Goal: Task Accomplishment & Management: Use online tool/utility

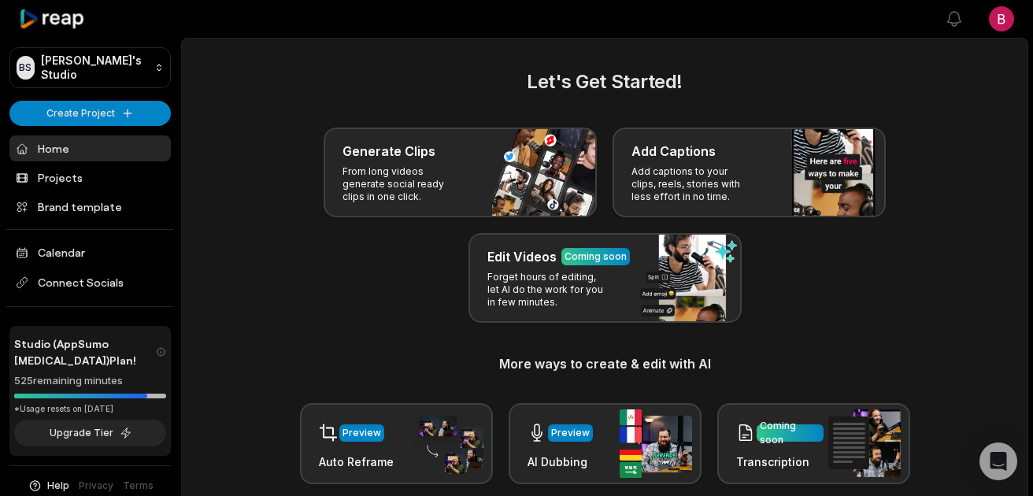
click at [120, 119] on html "[PERSON_NAME] Studio Create Project Home Projects Brand template Calendar Conne…" at bounding box center [516, 248] width 1033 height 496
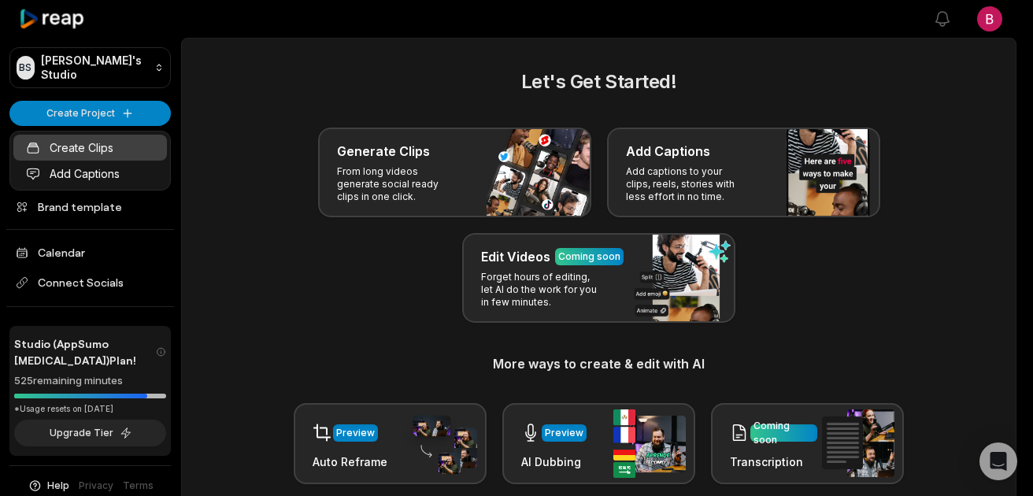
click at [106, 148] on link "Create Clips" at bounding box center [90, 148] width 154 height 26
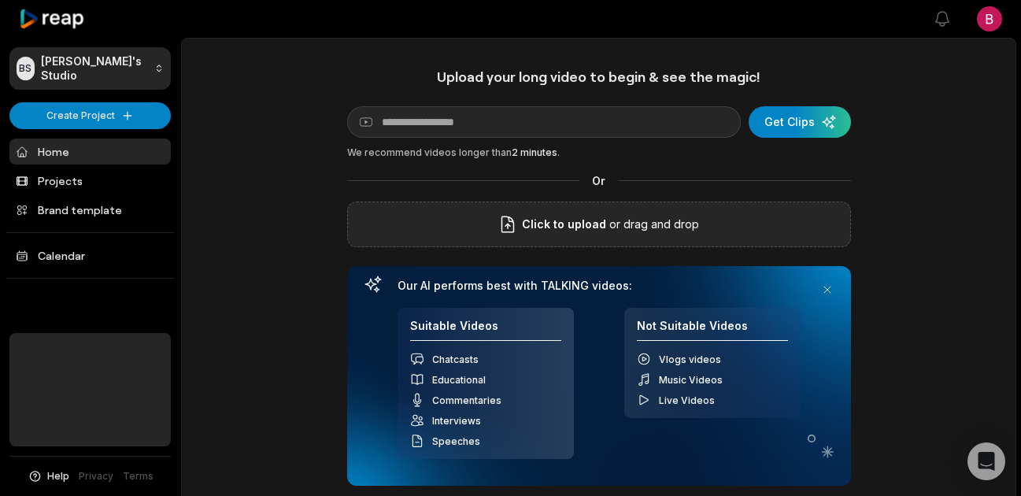
click at [636, 243] on div "Click to upload or drag and drop" at bounding box center [599, 225] width 504 height 46
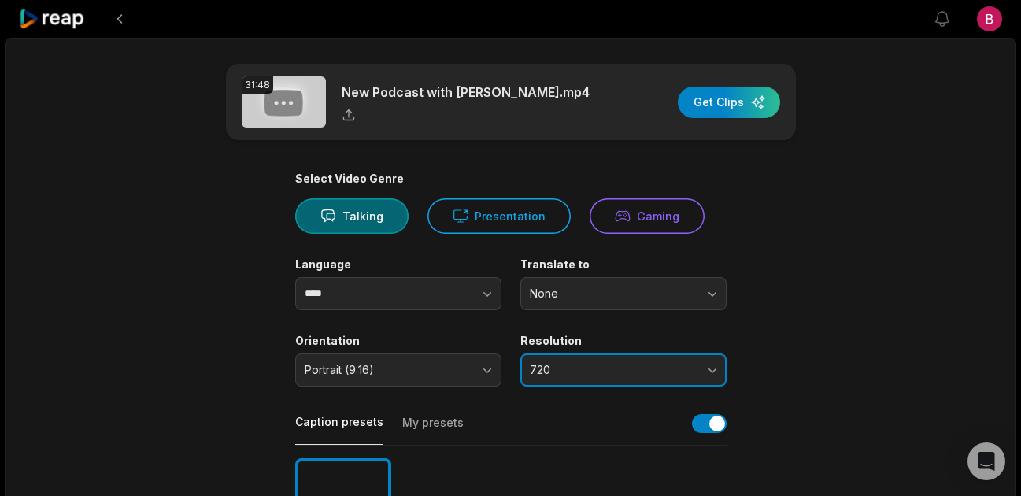
click at [644, 360] on button "720" at bounding box center [624, 370] width 206 height 33
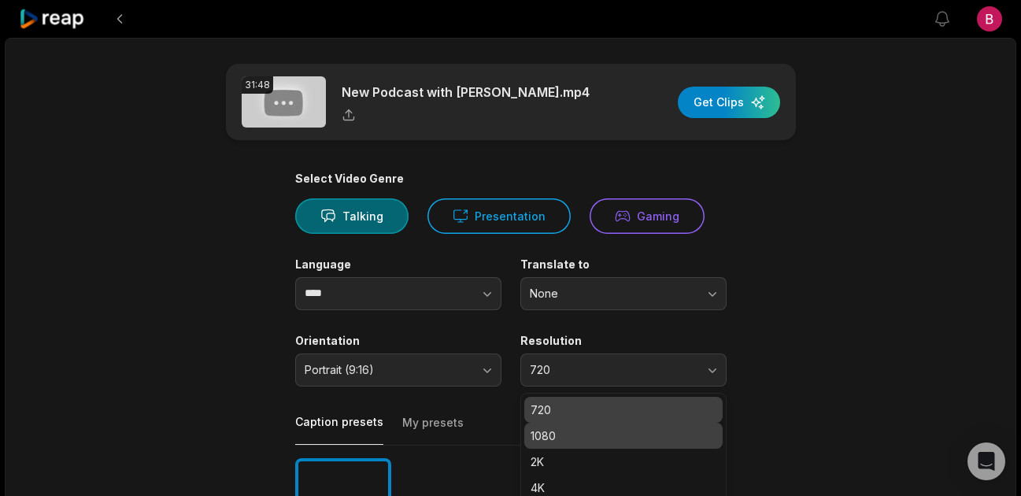
click at [604, 428] on p "1080" at bounding box center [624, 436] width 186 height 17
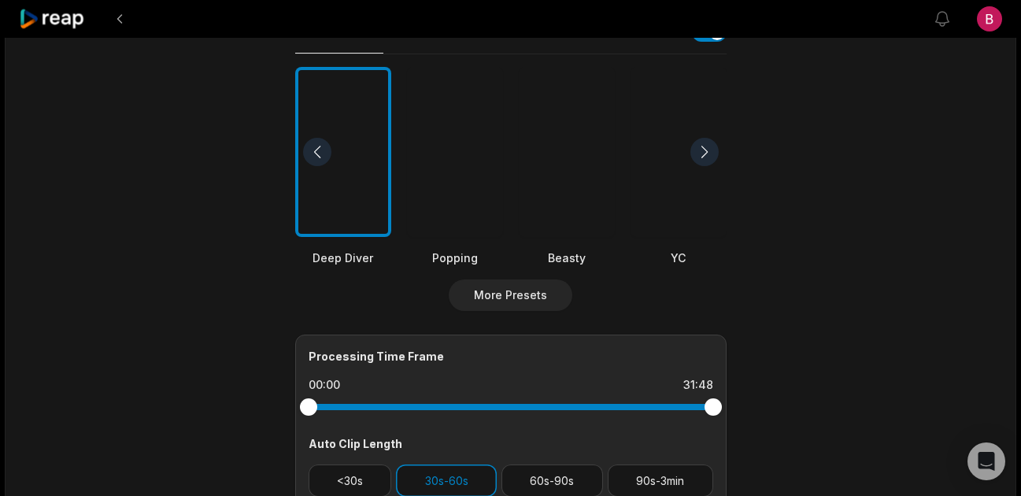
scroll to position [390, 0]
click at [348, 169] on div at bounding box center [343, 154] width 96 height 171
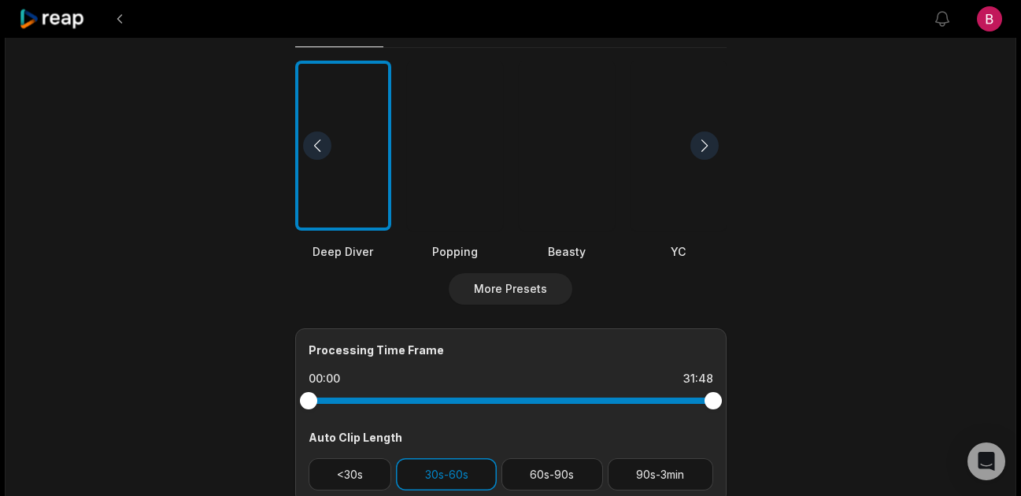
scroll to position [480, 0]
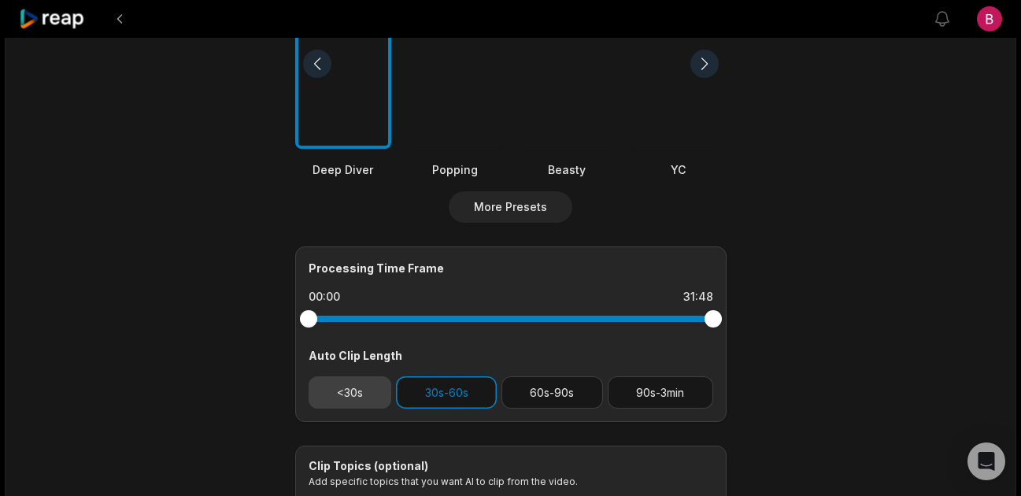
click at [365, 404] on button "<30s" at bounding box center [350, 392] width 83 height 32
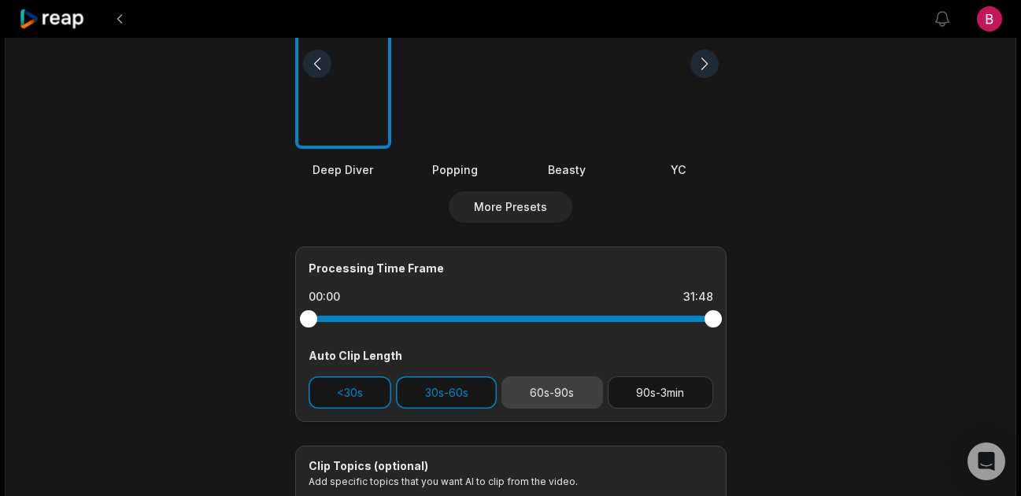
click at [573, 398] on button "60s-90s" at bounding box center [553, 392] width 102 height 32
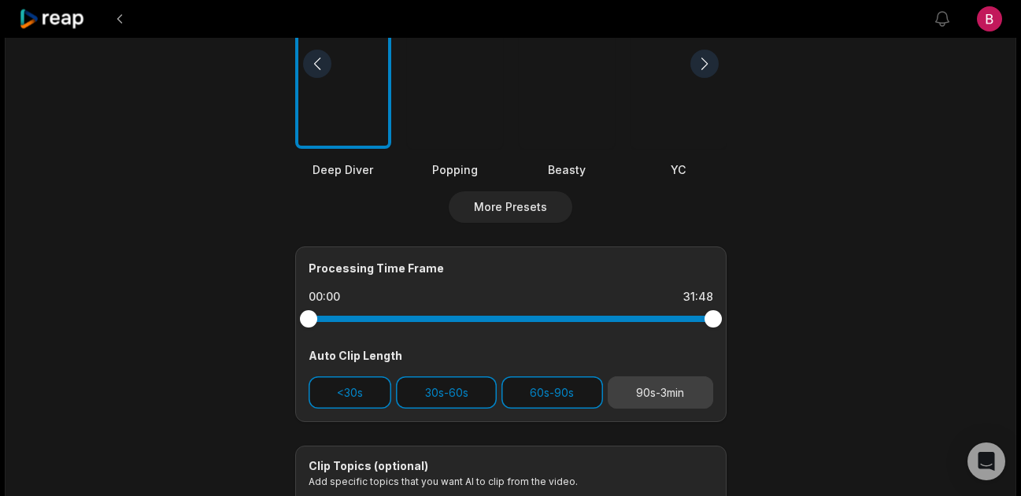
click at [646, 402] on button "90s-3min" at bounding box center [661, 392] width 106 height 32
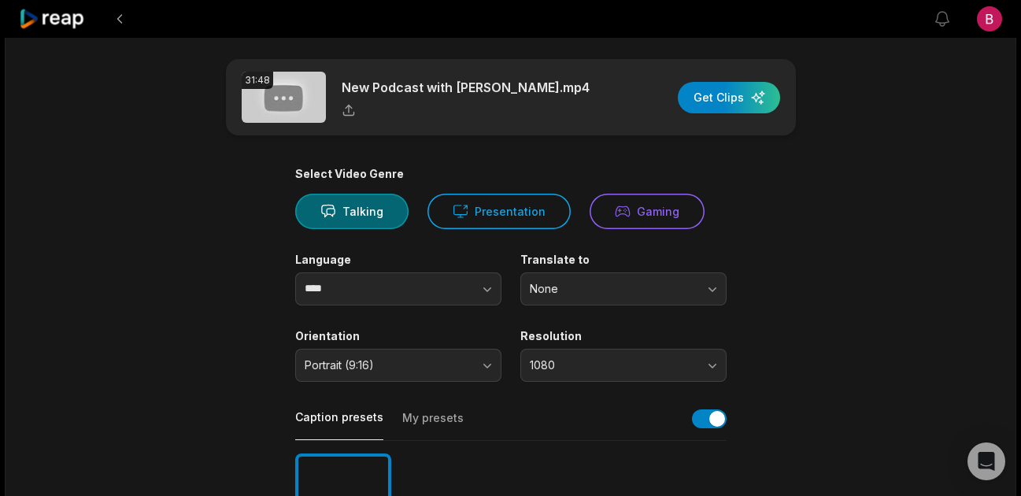
scroll to position [0, 0]
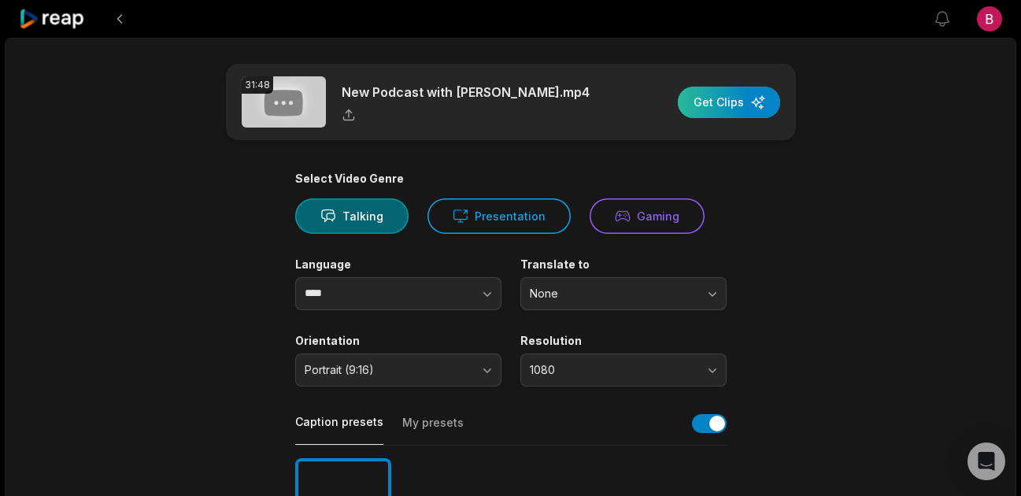
click at [745, 98] on div "button" at bounding box center [729, 102] width 102 height 31
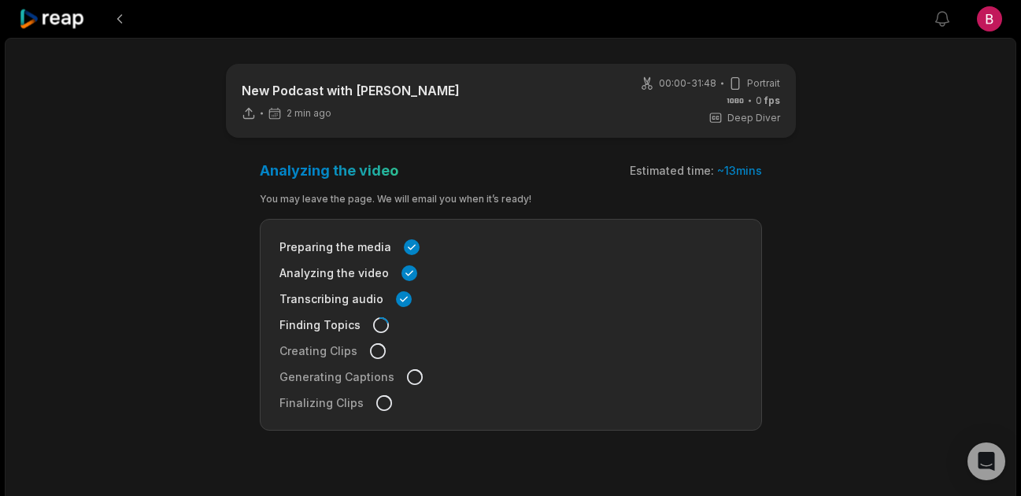
click at [59, 23] on icon at bounding box center [52, 19] width 67 height 21
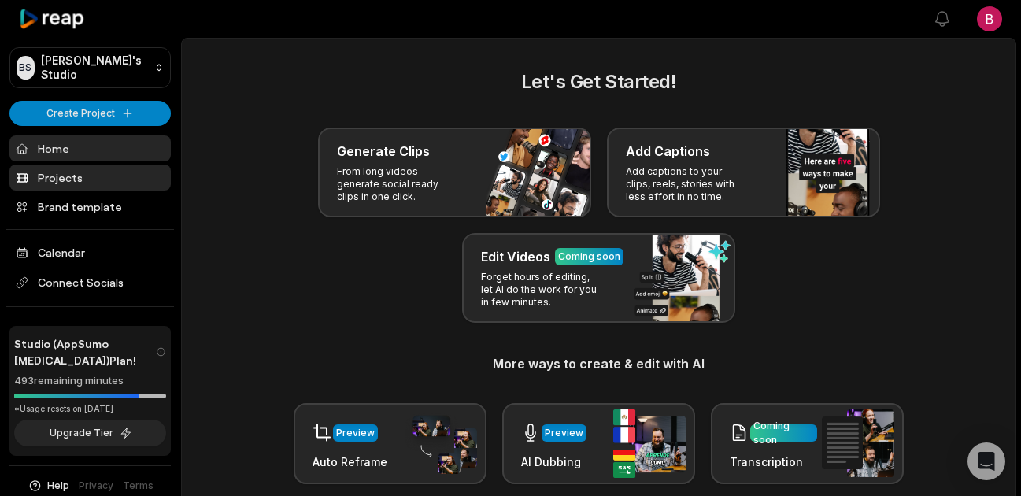
click at [113, 176] on link "Projects" at bounding box center [89, 178] width 161 height 26
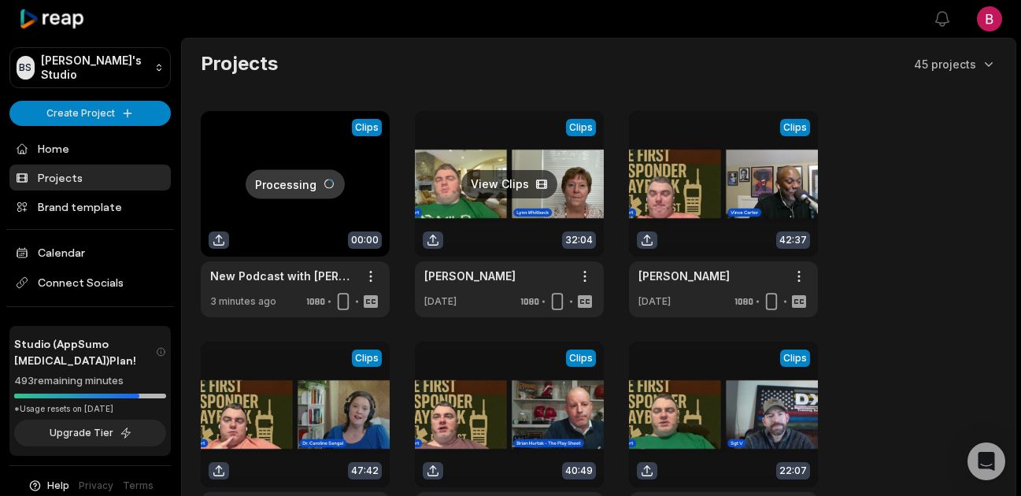
click at [506, 272] on link at bounding box center [509, 214] width 189 height 206
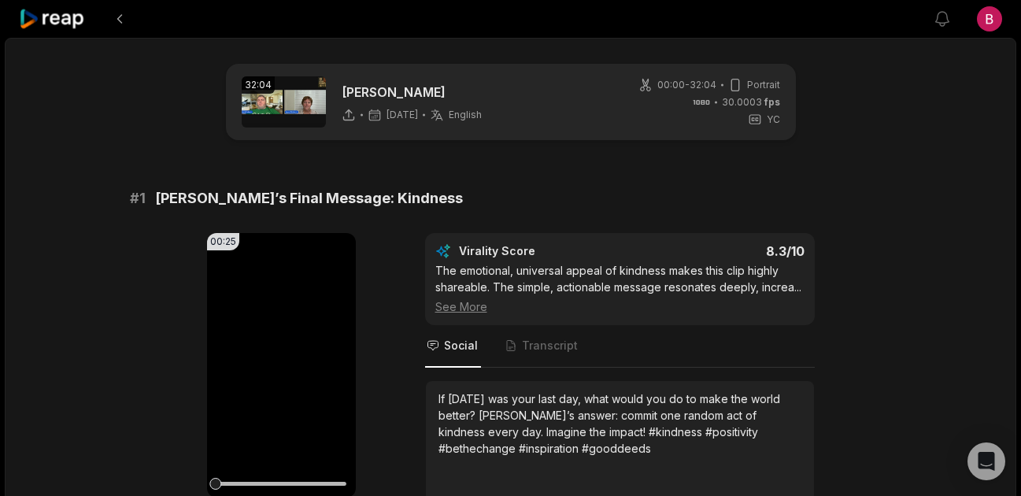
scroll to position [10, 0]
